Goal: Obtain resource: Download file/media

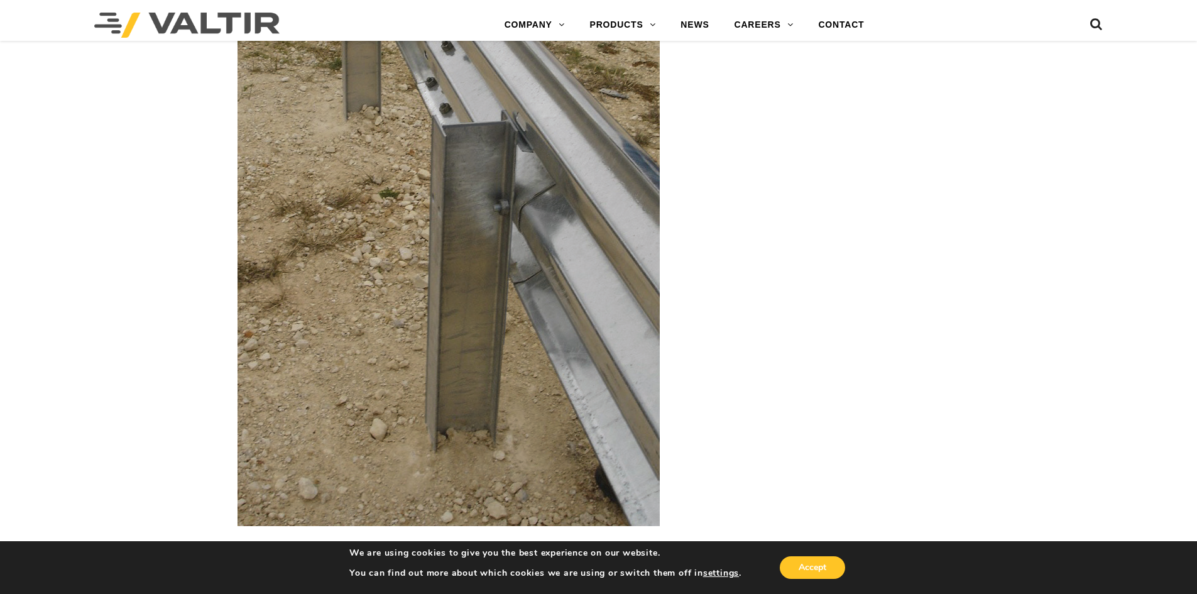
scroll to position [1759, 0]
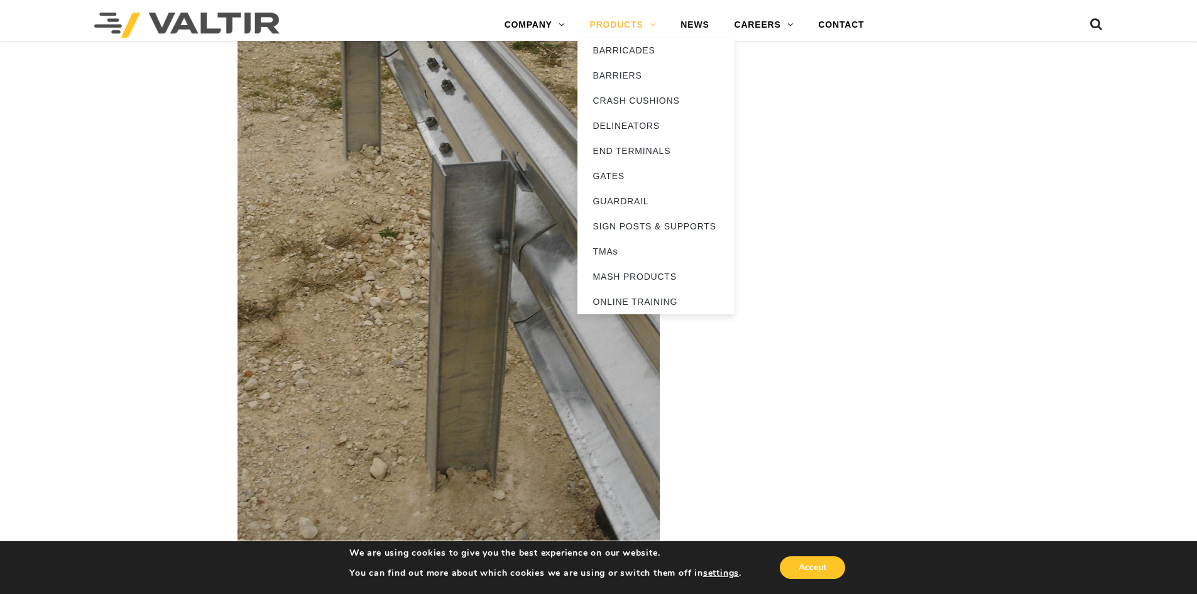
click at [617, 23] on link "PRODUCTS" at bounding box center [622, 25] width 91 height 25
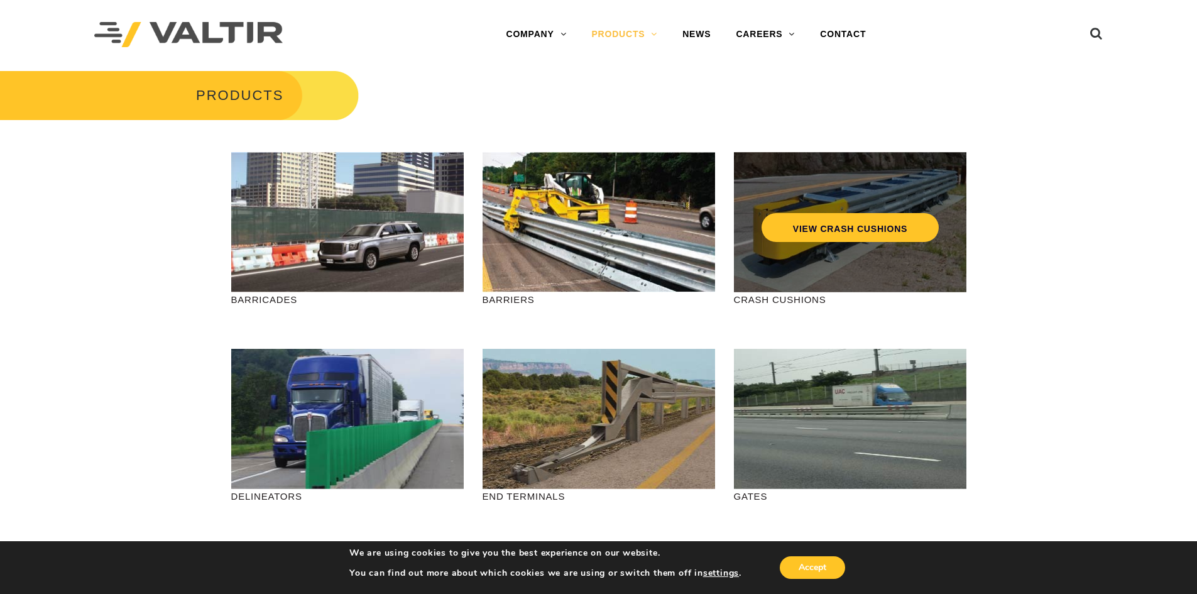
click at [809, 253] on div "VIEW CRASH CUSHIONS" at bounding box center [850, 222] width 232 height 140
click at [844, 224] on link "VIEW CRASH CUSHIONS" at bounding box center [849, 227] width 177 height 29
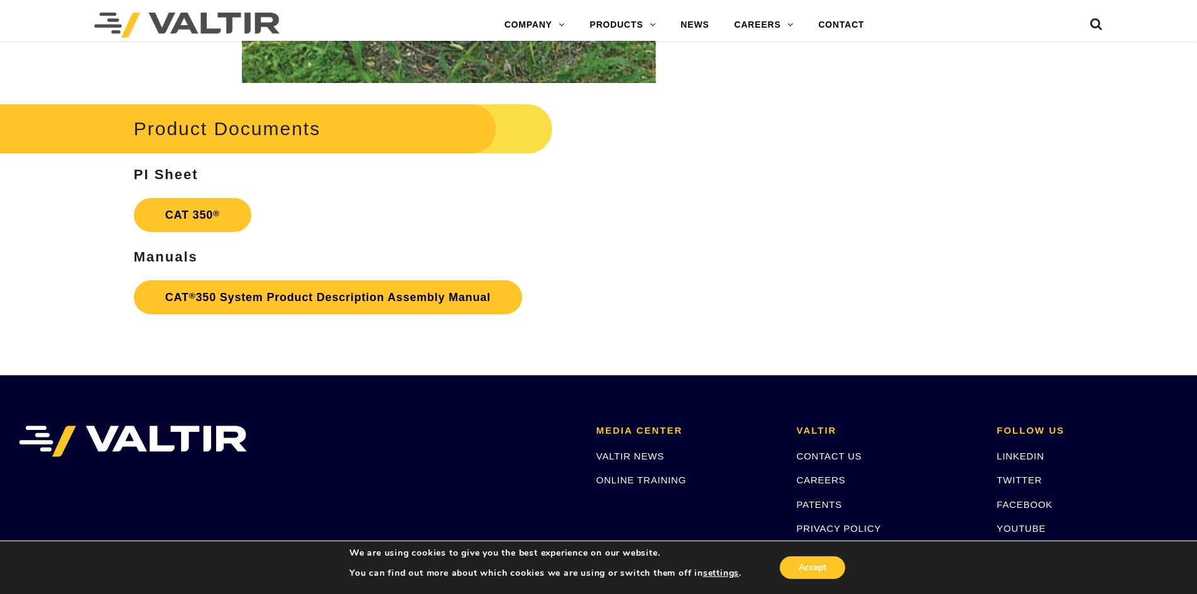
scroll to position [2387, 0]
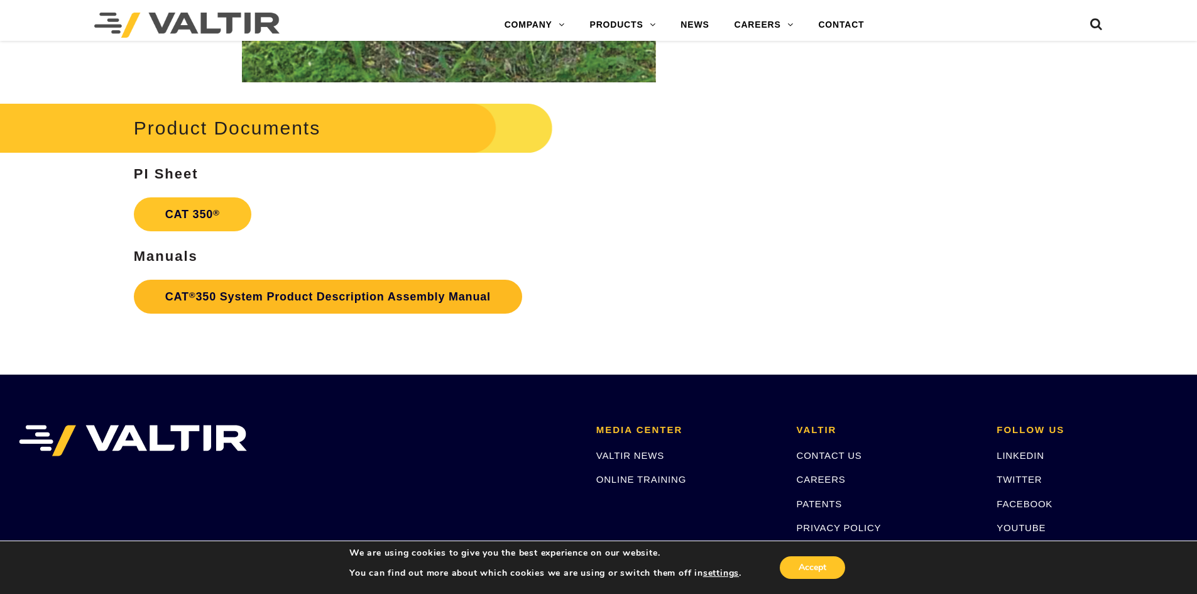
click at [236, 302] on link "CAT ® 350 System Product Description Assembly Manual" at bounding box center [328, 297] width 388 height 34
